Goal: Task Accomplishment & Management: Use online tool/utility

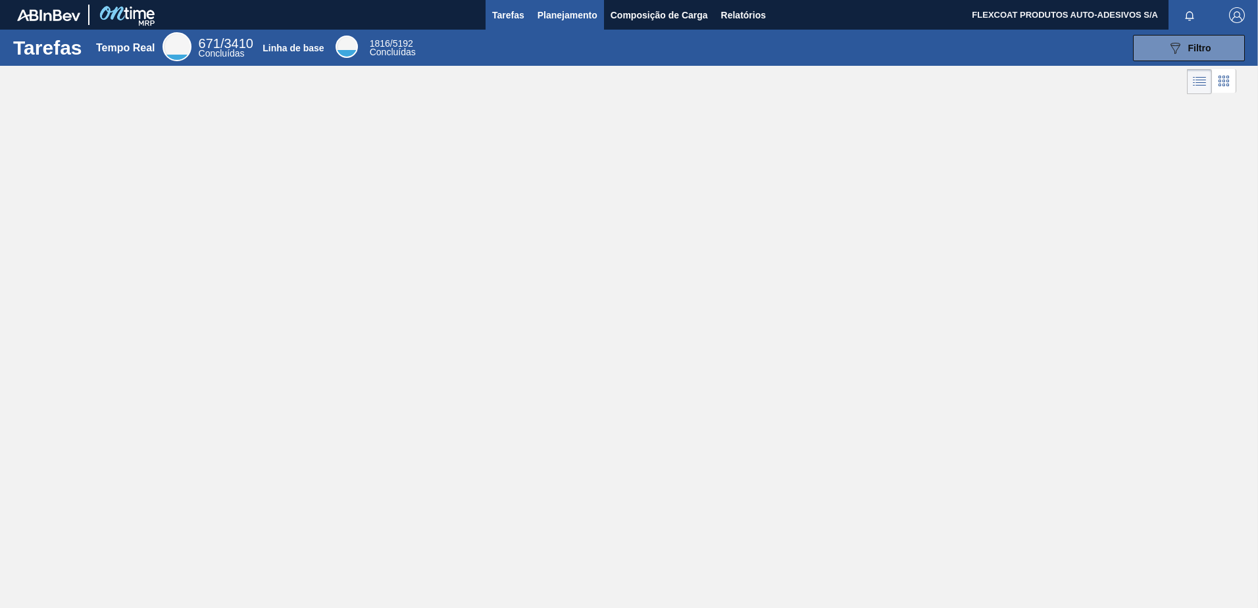
click at [547, 17] on span "Planejamento" at bounding box center [567, 15] width 60 height 16
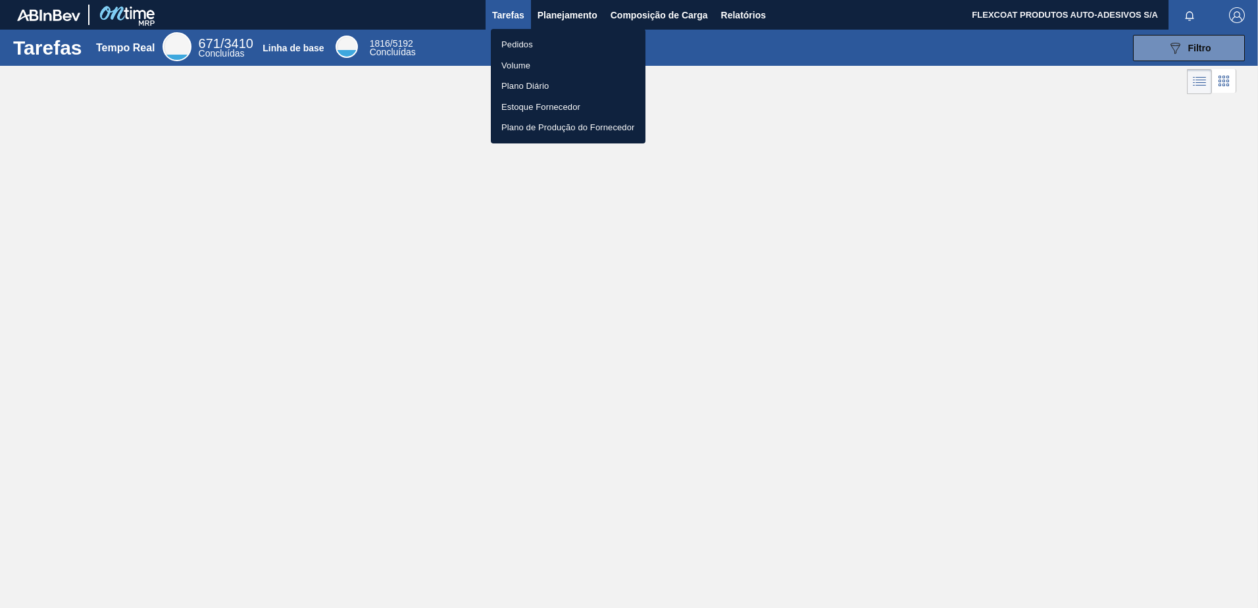
click at [523, 47] on li "Pedidos" at bounding box center [568, 44] width 155 height 21
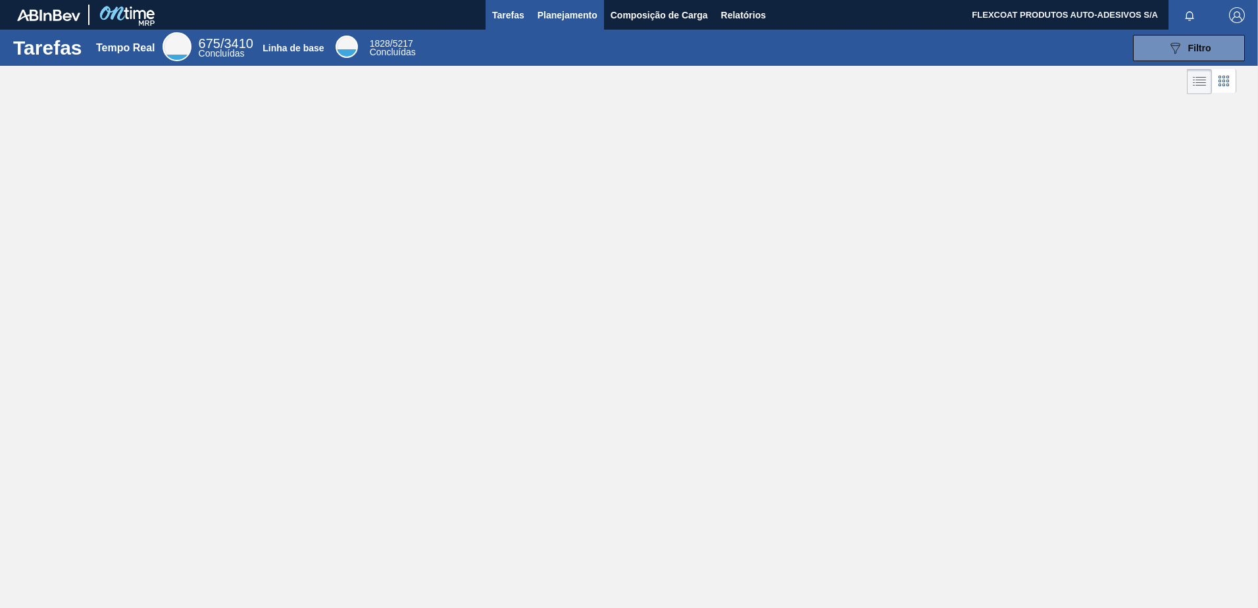
click at [553, 11] on span "Planejamento" at bounding box center [567, 15] width 60 height 16
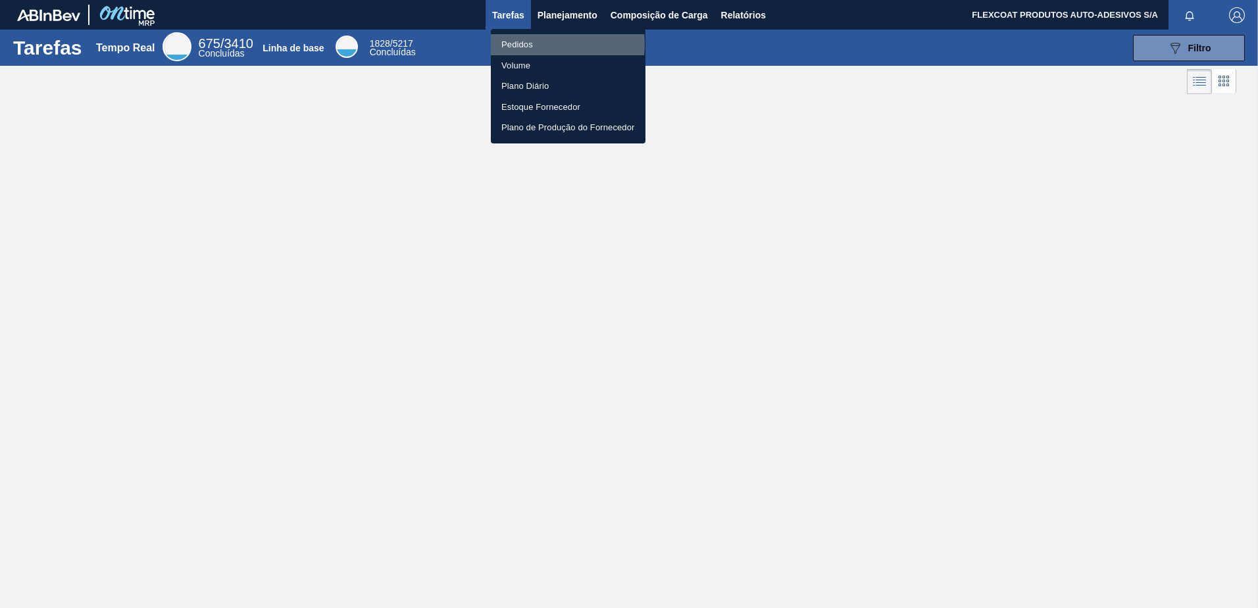
click at [519, 44] on li "Pedidos" at bounding box center [568, 44] width 155 height 21
